Goal: Transaction & Acquisition: Download file/media

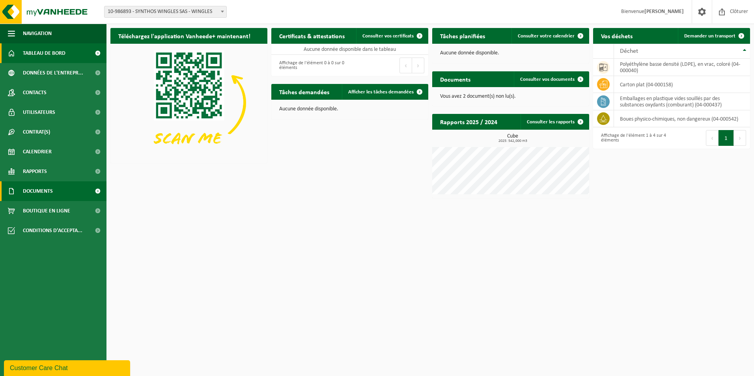
click at [39, 189] on span "Documents" at bounding box center [38, 192] width 30 height 20
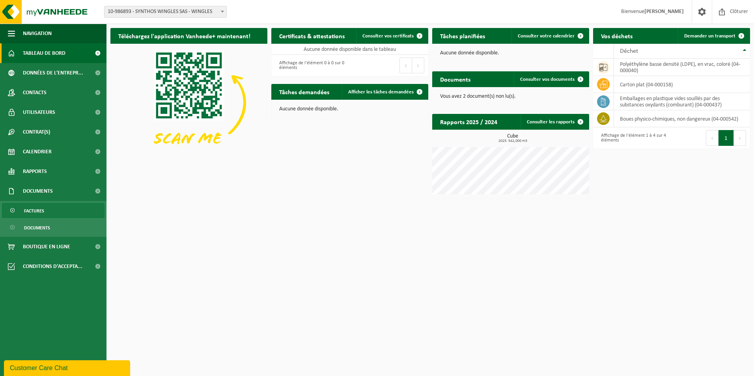
click at [32, 210] on span "Factures" at bounding box center [34, 211] width 20 height 15
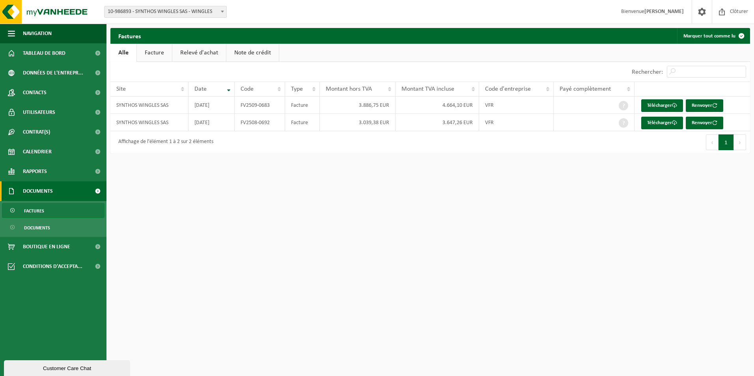
drag, startPoint x: 656, startPoint y: 120, endPoint x: 462, endPoint y: 167, distance: 199.3
click at [656, 120] on link "Télécharger" at bounding box center [663, 123] width 42 height 13
click at [663, 107] on link "Télécharger" at bounding box center [663, 105] width 42 height 13
click at [187, 11] on span "10-986893 - SYNTHOS WINGLES SAS - WINGLES" at bounding box center [166, 11] width 122 height 11
